Goal: Task Accomplishment & Management: Manage account settings

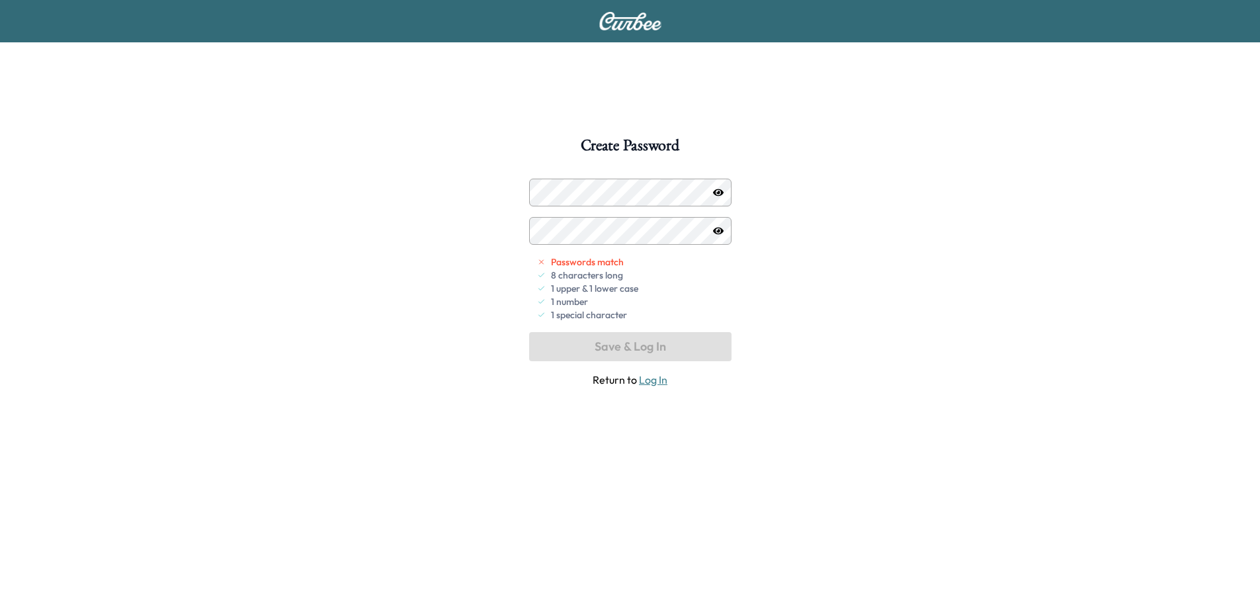
click at [720, 194] on icon "button" at bounding box center [718, 192] width 11 height 7
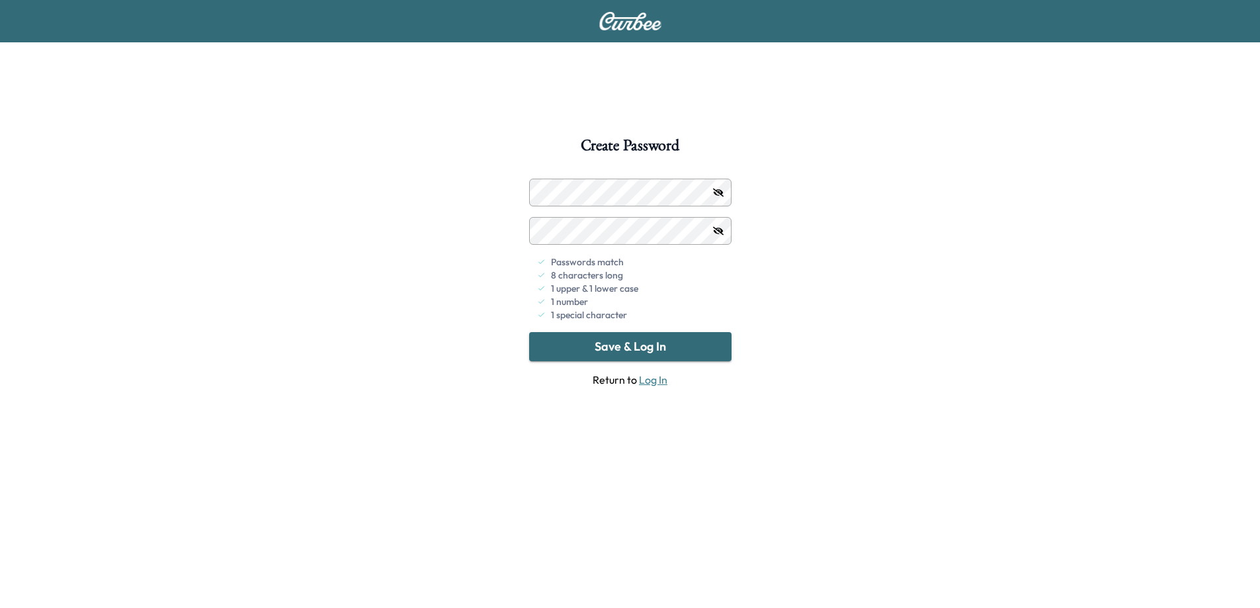
click at [665, 342] on button "Save & Log In" at bounding box center [630, 346] width 202 height 29
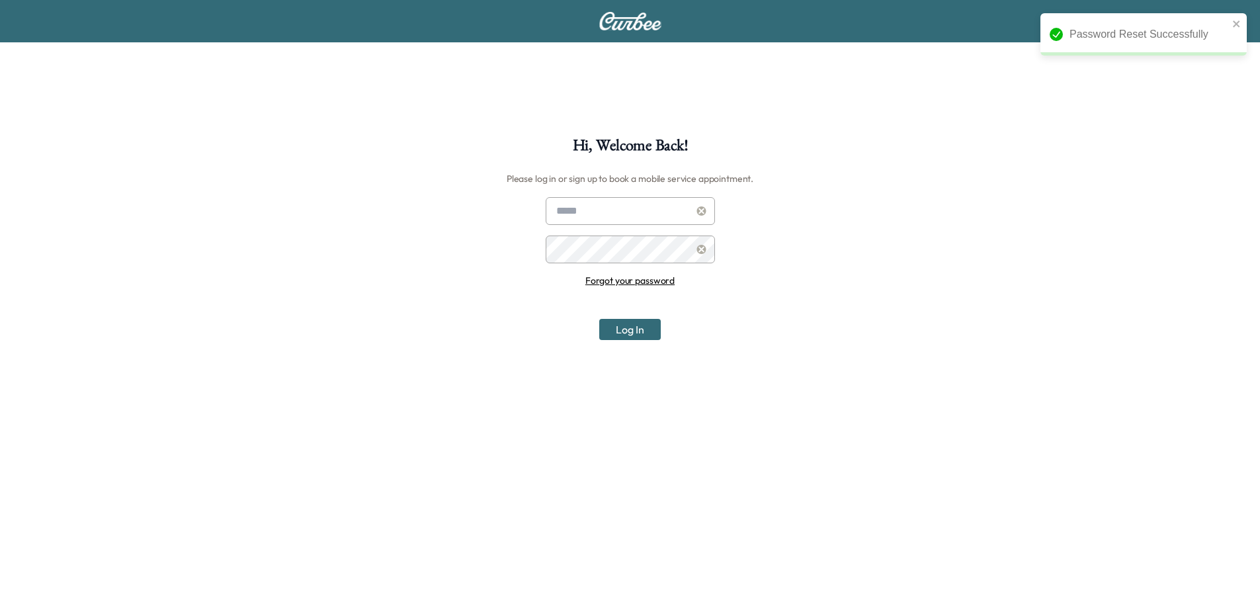
click at [593, 210] on input "text" at bounding box center [630, 211] width 169 height 28
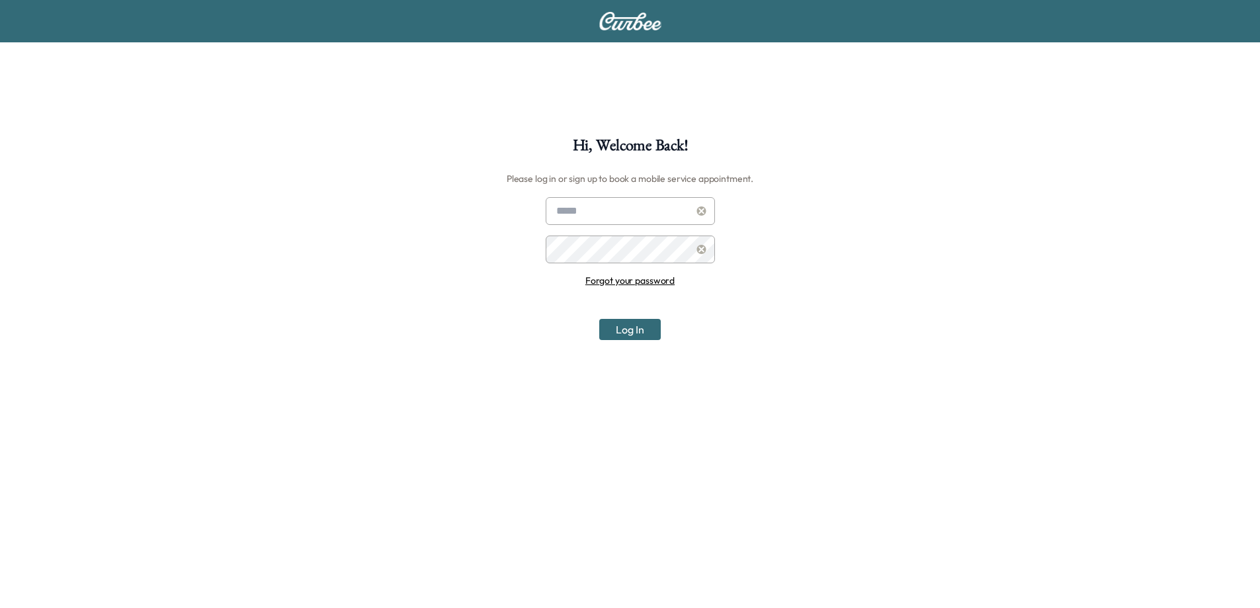
type input "**********"
click at [631, 322] on button "Log In" at bounding box center [630, 329] width 62 height 21
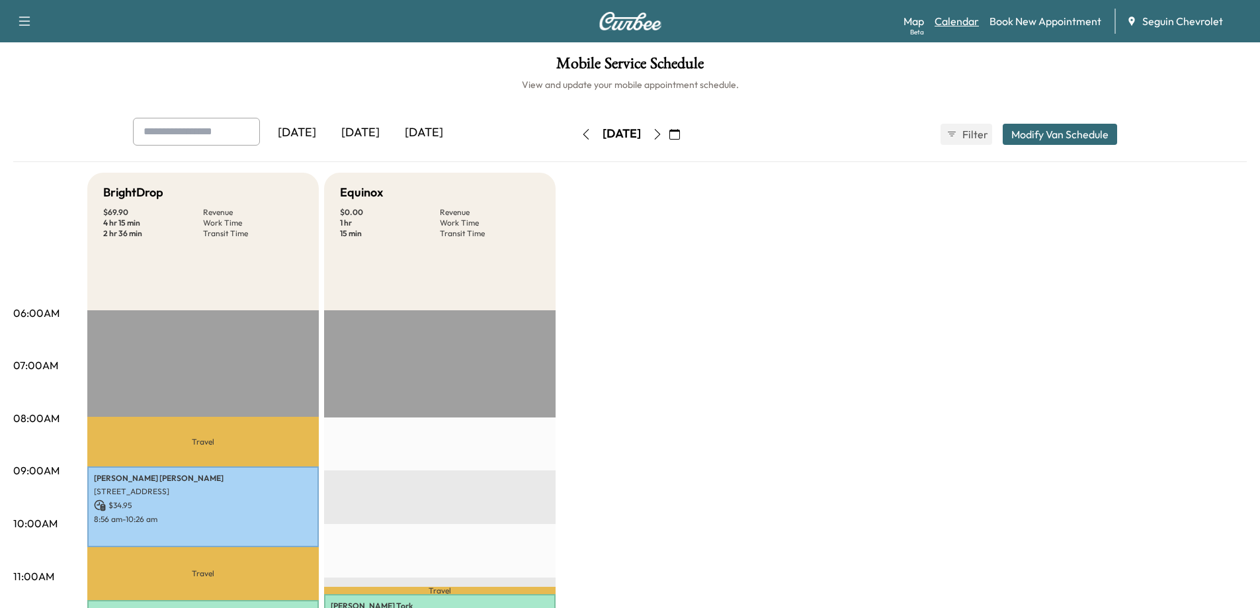
click at [952, 21] on link "Calendar" at bounding box center [957, 21] width 44 height 16
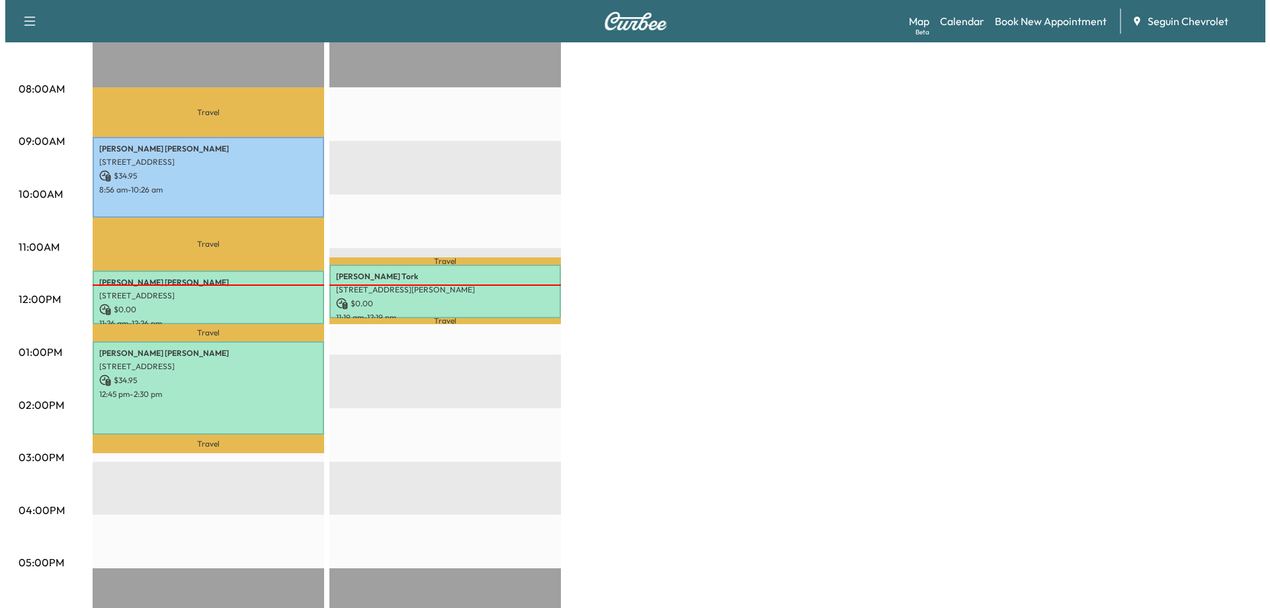
scroll to position [331, 0]
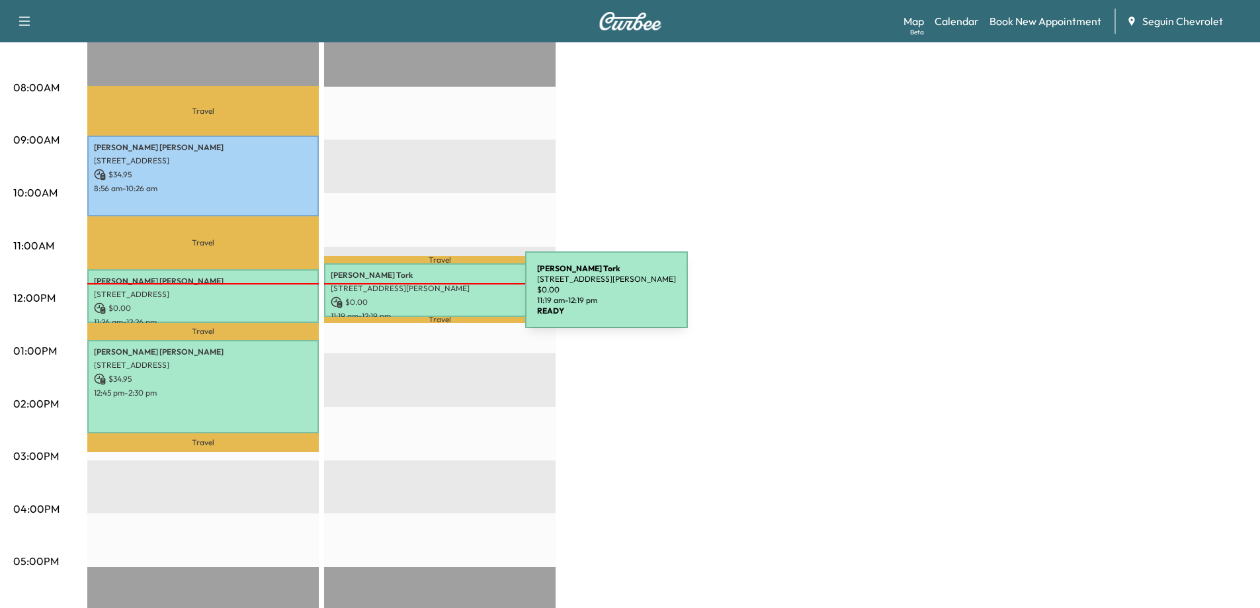
click at [426, 298] on p "$ 0.00" at bounding box center [440, 302] width 218 height 12
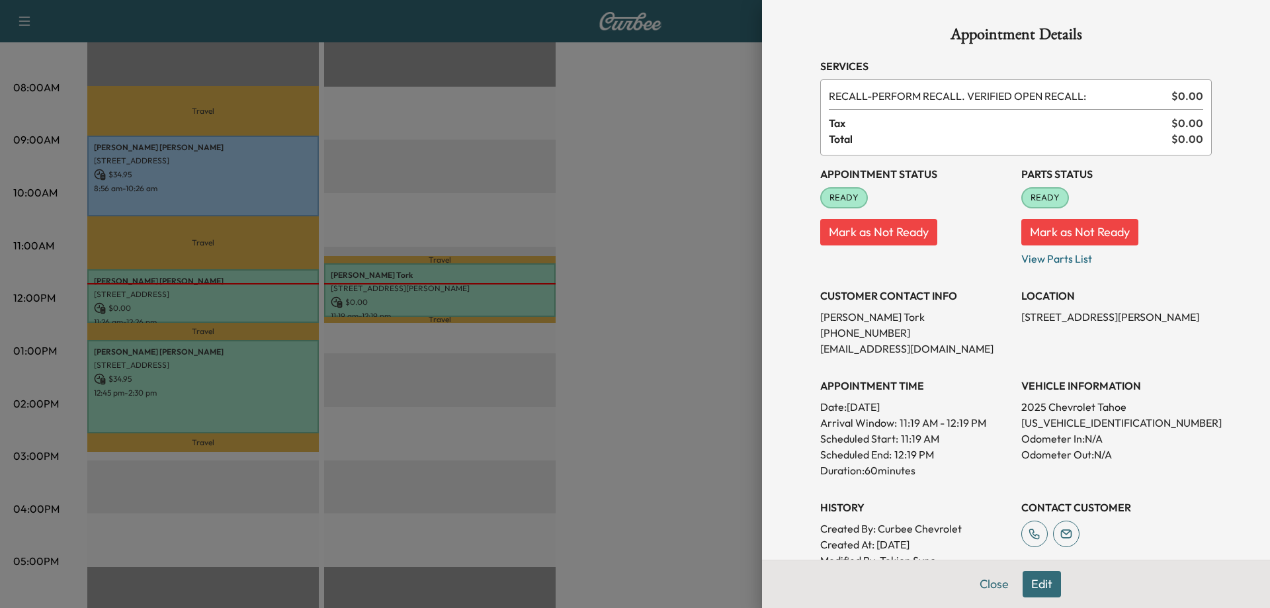
scroll to position [66, 0]
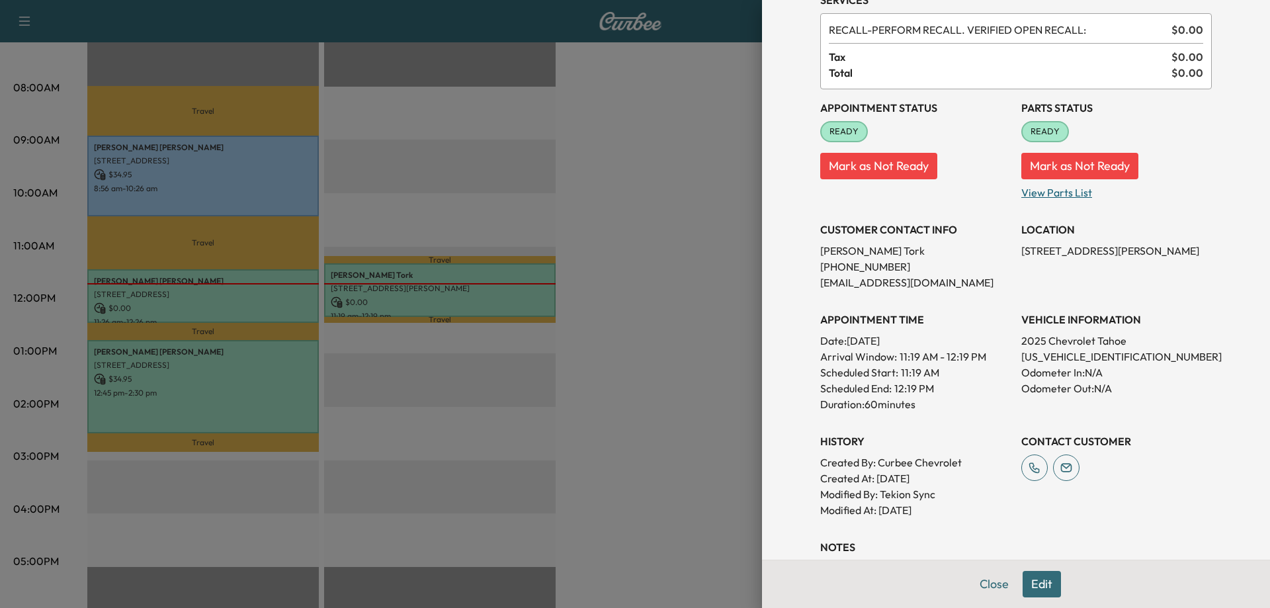
click at [1037, 194] on p "View Parts List" at bounding box center [1116, 189] width 190 height 21
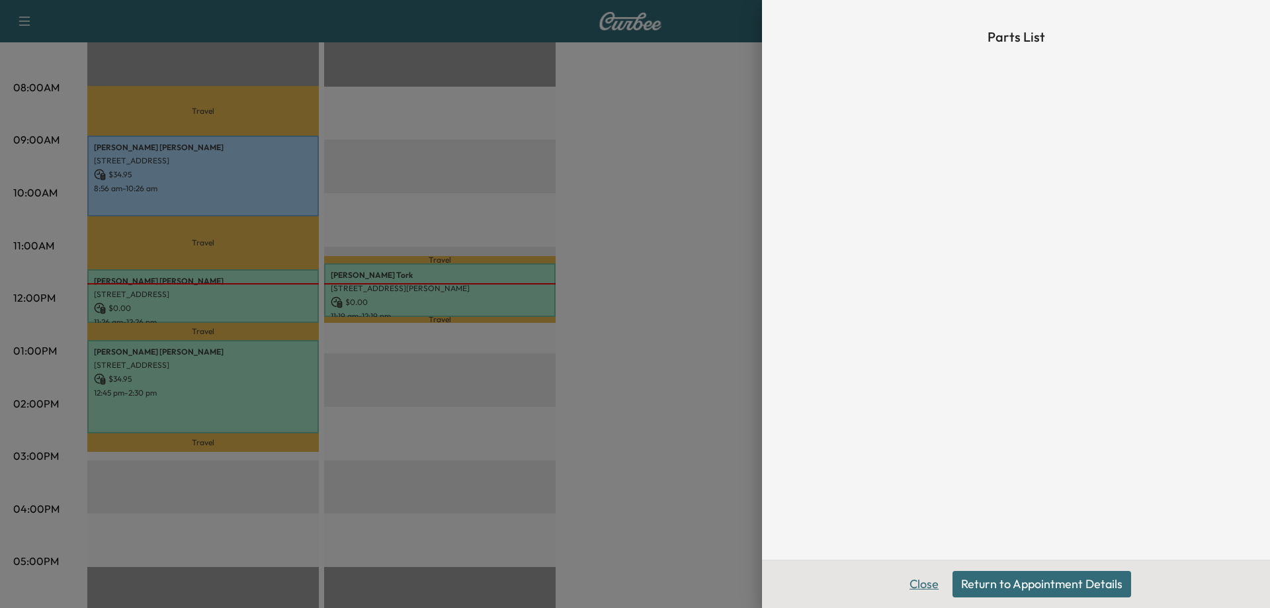
click at [915, 589] on button "Close" at bounding box center [924, 584] width 46 height 26
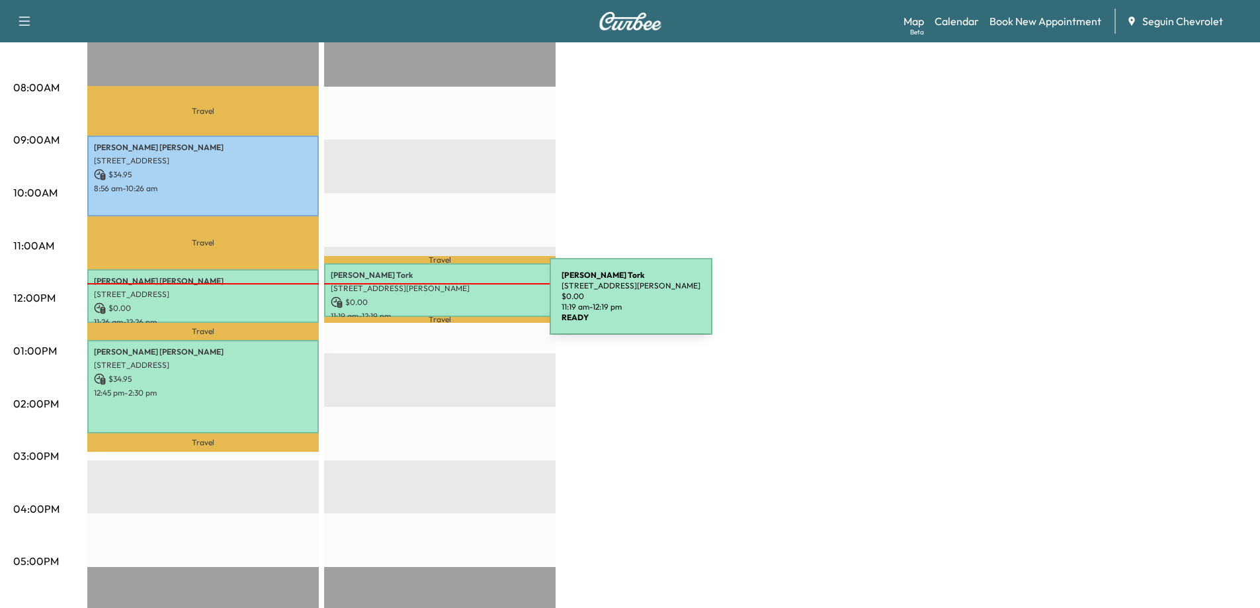
click at [450, 304] on p "$ 0.00" at bounding box center [440, 302] width 218 height 12
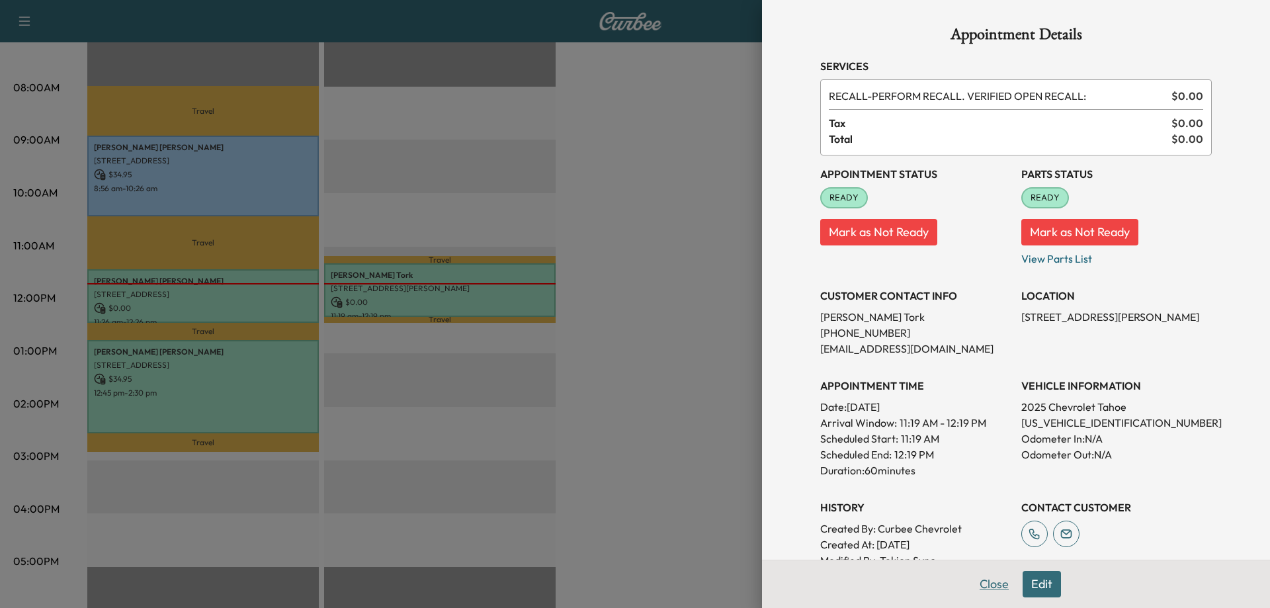
click at [980, 583] on button "Close" at bounding box center [994, 584] width 46 height 26
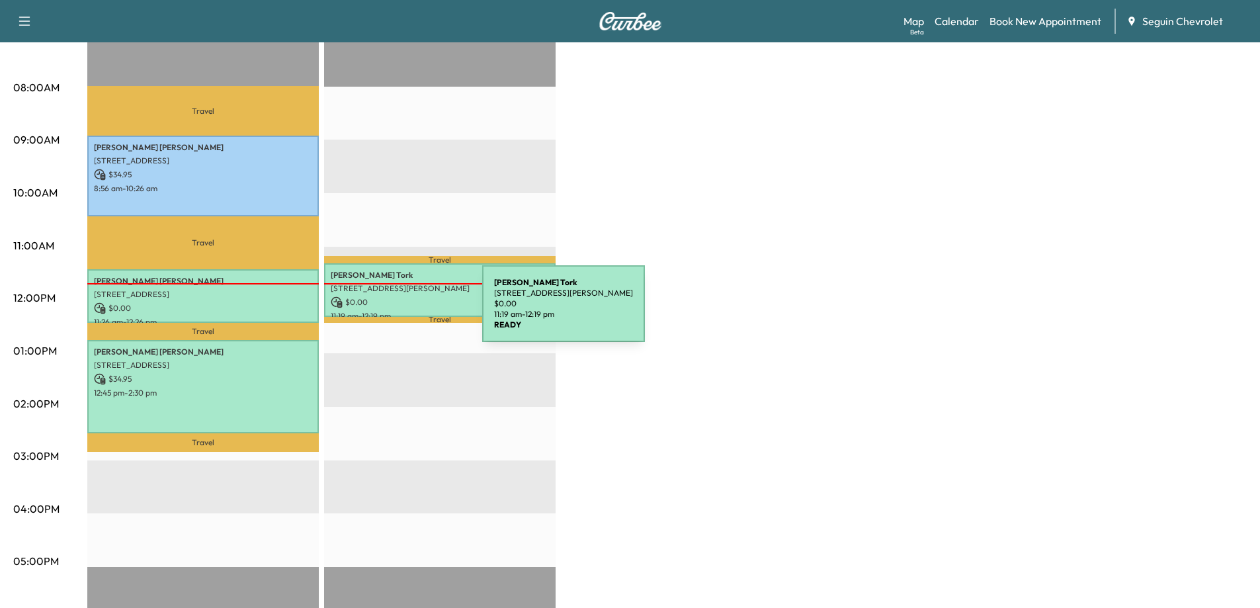
click at [383, 312] on p "11:19 am - 12:19 pm" at bounding box center [440, 316] width 218 height 11
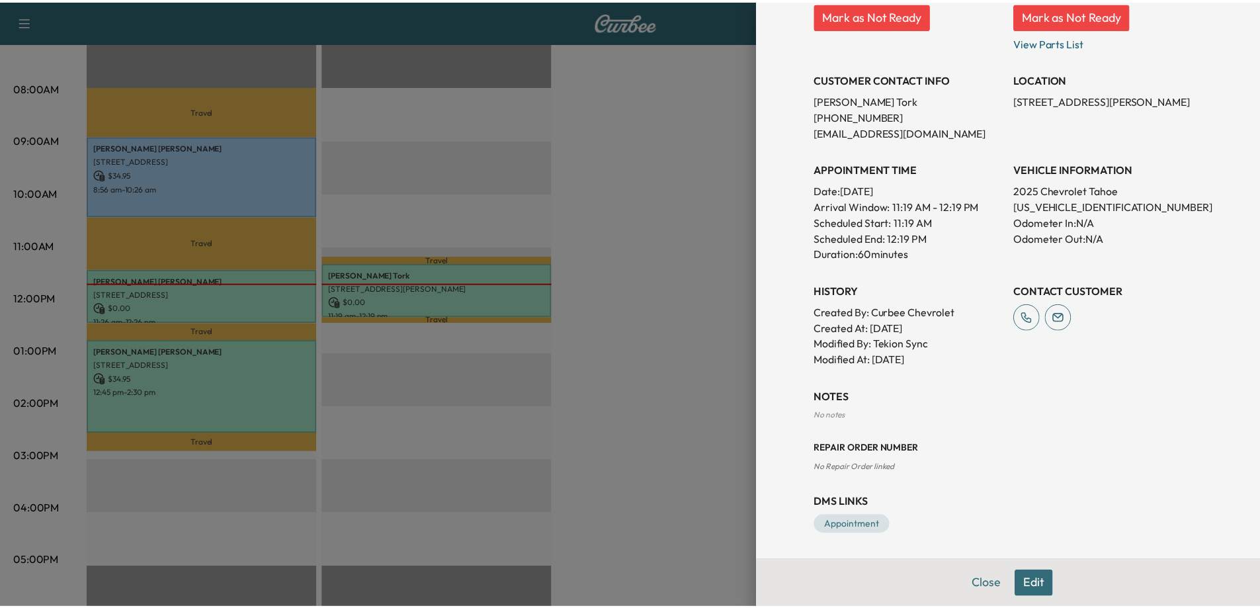
scroll to position [218, 0]
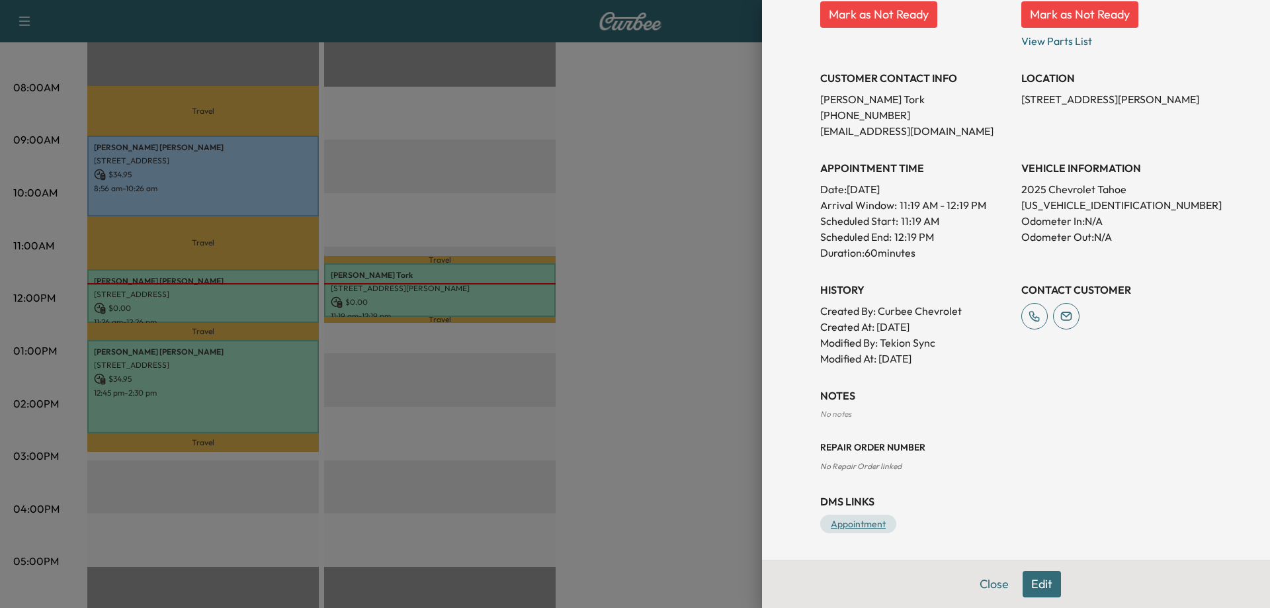
click at [843, 519] on link "Appointment" at bounding box center [858, 524] width 76 height 19
click at [982, 587] on button "Close" at bounding box center [994, 584] width 46 height 26
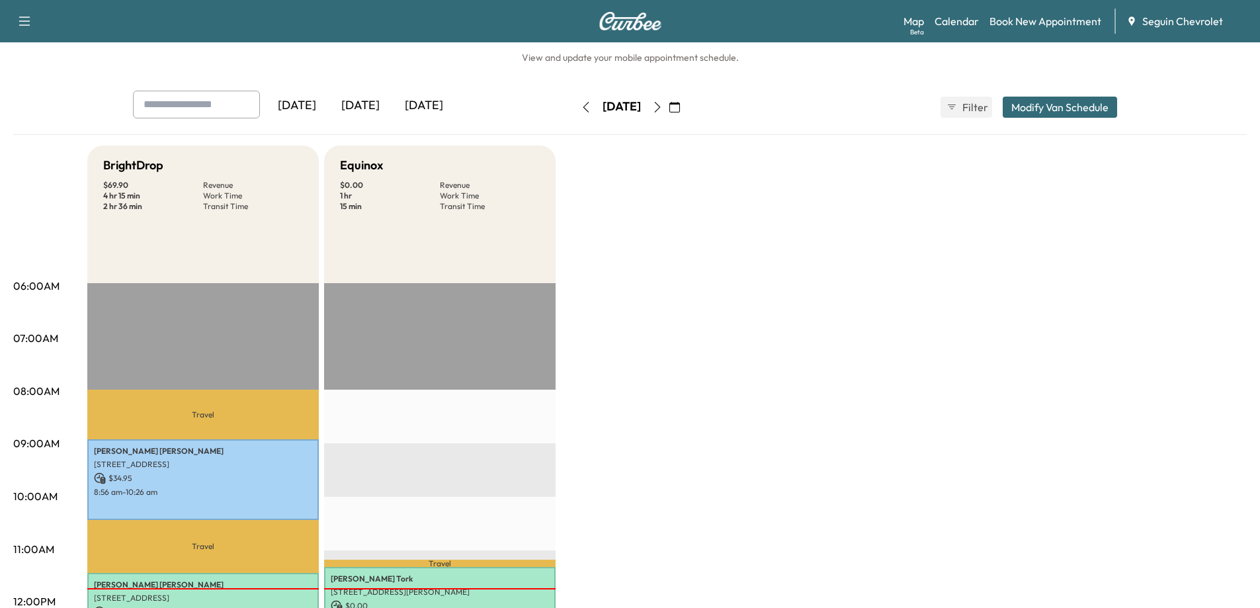
scroll to position [0, 0]
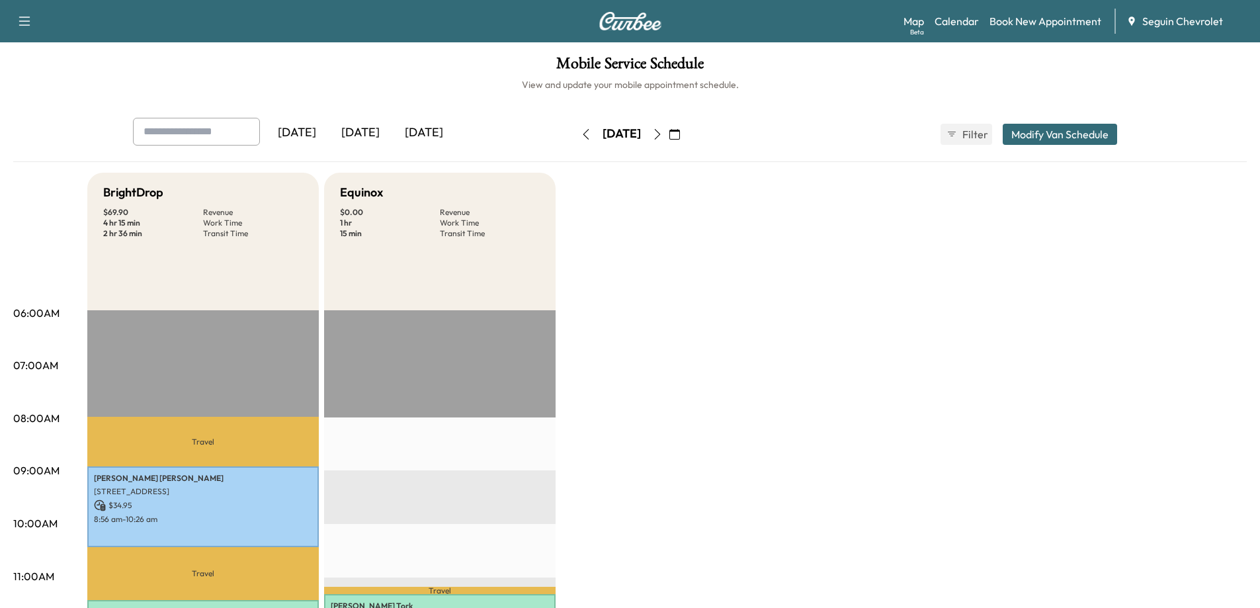
drag, startPoint x: 1179, startPoint y: 0, endPoint x: 971, endPoint y: 95, distance: 228.2
click at [971, 95] on div "Mobile Service Schedule View and update your mobile appointment schedule. [DATE…" at bounding box center [630, 610] width 1260 height 1136
drag, startPoint x: 1140, startPoint y: 0, endPoint x: 814, endPoint y: 339, distance: 470.6
click at [19, 20] on icon "button" at bounding box center [25, 21] width 16 height 16
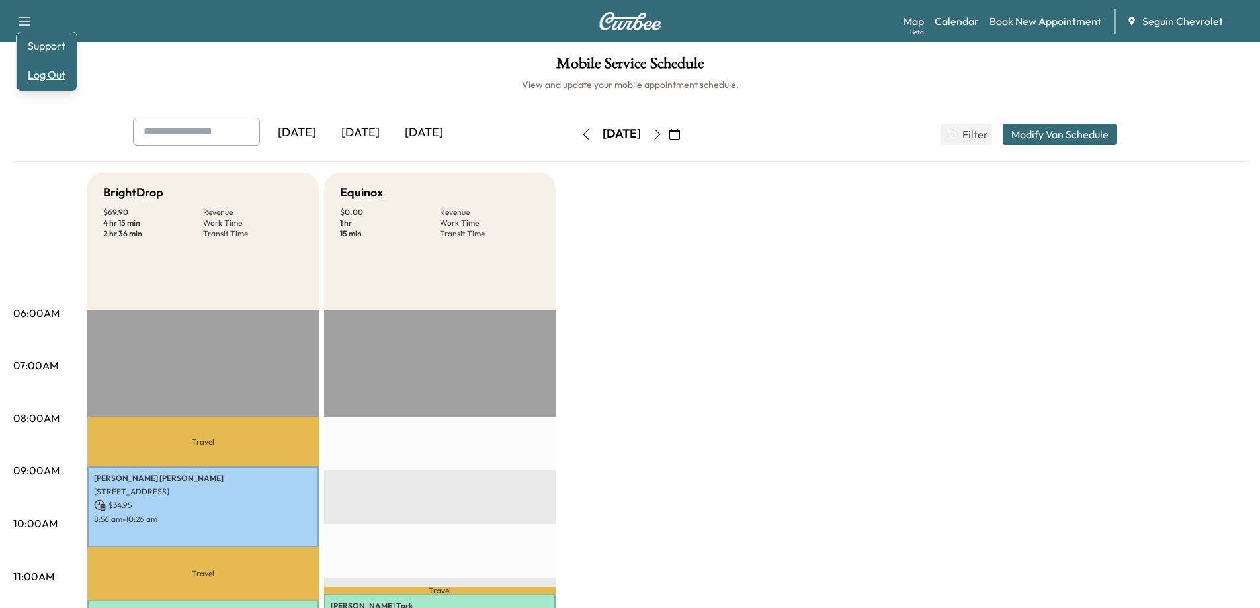
click at [38, 77] on button "Log Out" at bounding box center [47, 74] width 50 height 21
